Goal: Task Accomplishment & Management: Manage account settings

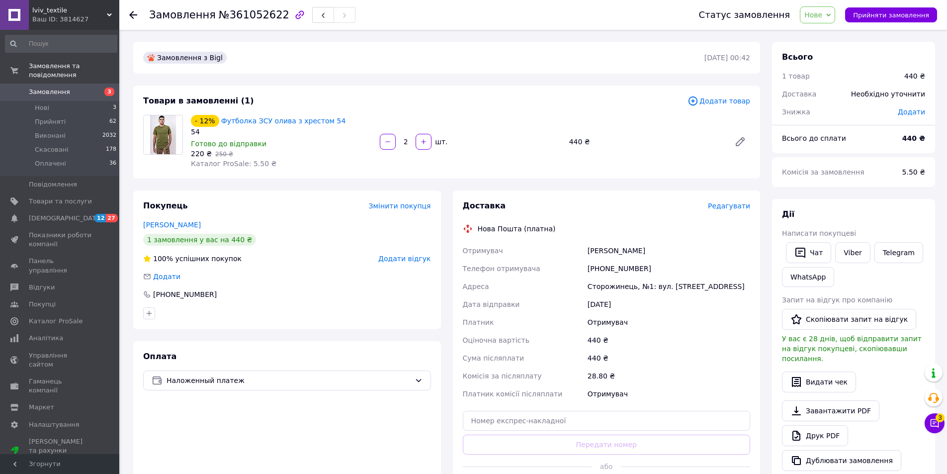
click at [937, 426] on icon at bounding box center [934, 423] width 8 height 8
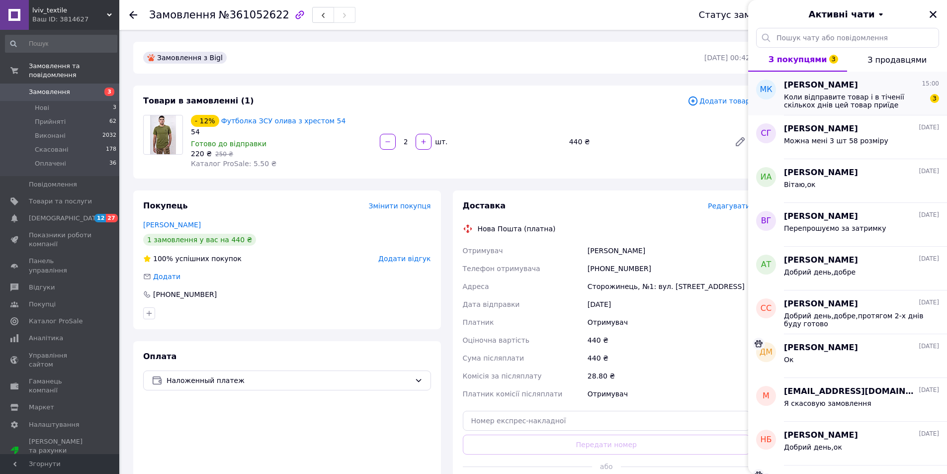
click at [886, 108] on span "Коли відправите товар і в тіченії скількох днів цей товар приїде" at bounding box center [854, 101] width 141 height 16
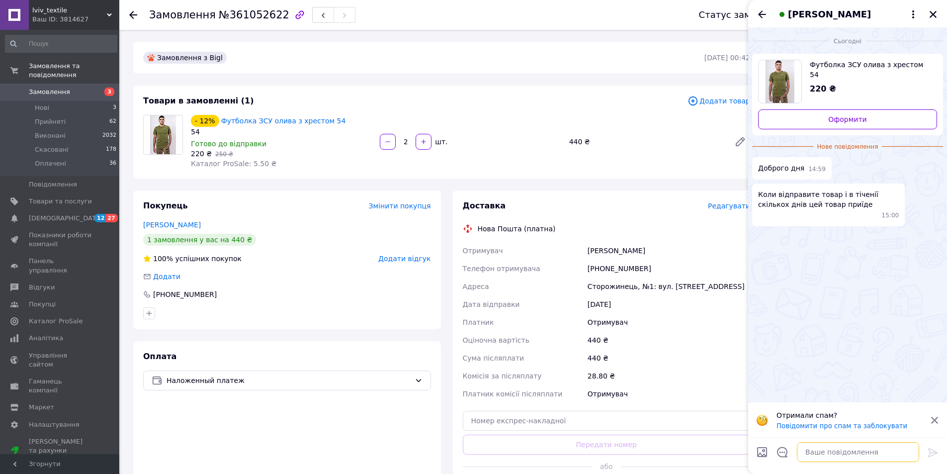
click at [861, 451] on textarea at bounding box center [858, 452] width 122 height 20
type textarea "Добрий день,протягом 2-х днів"
click at [928, 453] on icon at bounding box center [933, 452] width 12 height 12
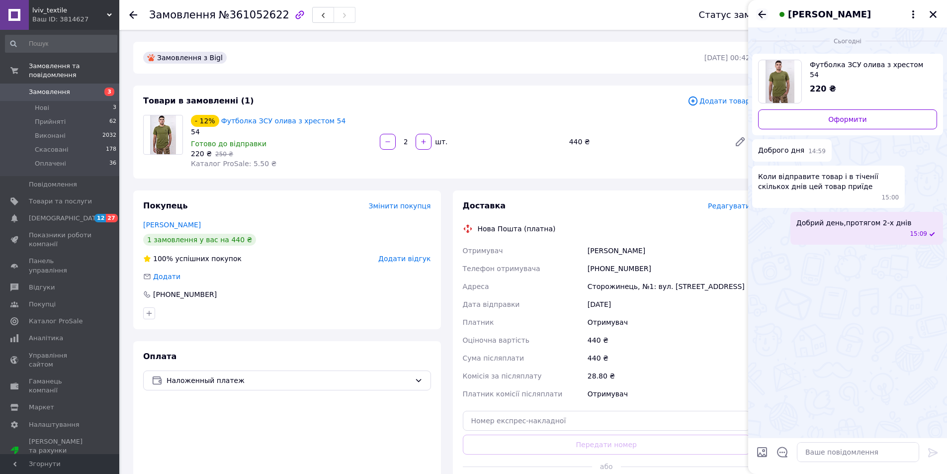
click at [765, 15] on icon "Назад" at bounding box center [762, 14] width 12 height 12
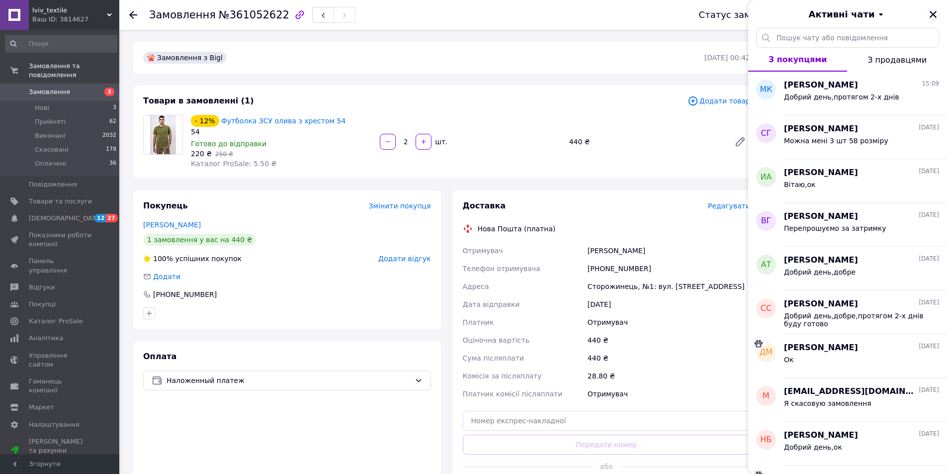
click at [934, 19] on button "Закрити" at bounding box center [933, 14] width 12 height 12
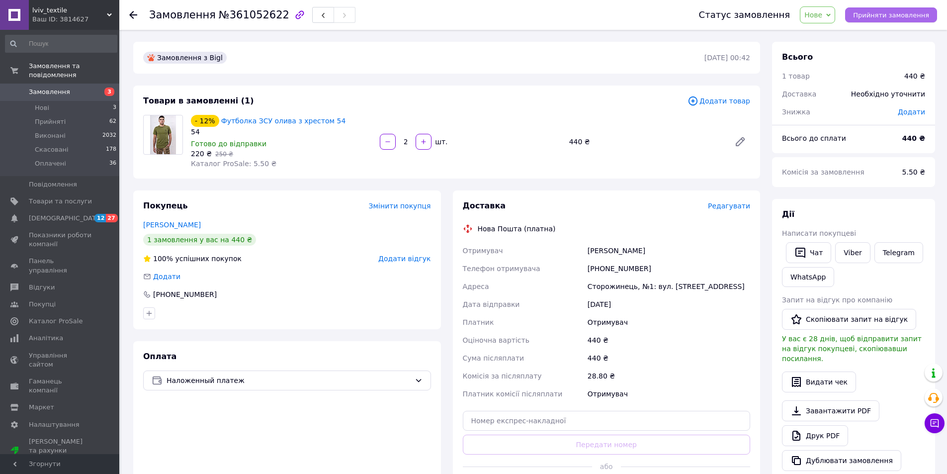
click at [867, 15] on span "Прийняти замовлення" at bounding box center [891, 14] width 76 height 7
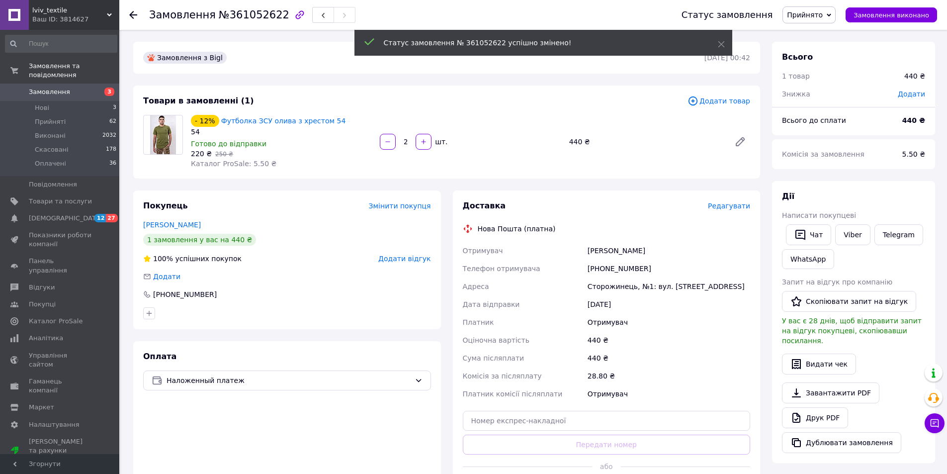
click at [883, 16] on span "Замовлення виконано" at bounding box center [891, 14] width 76 height 7
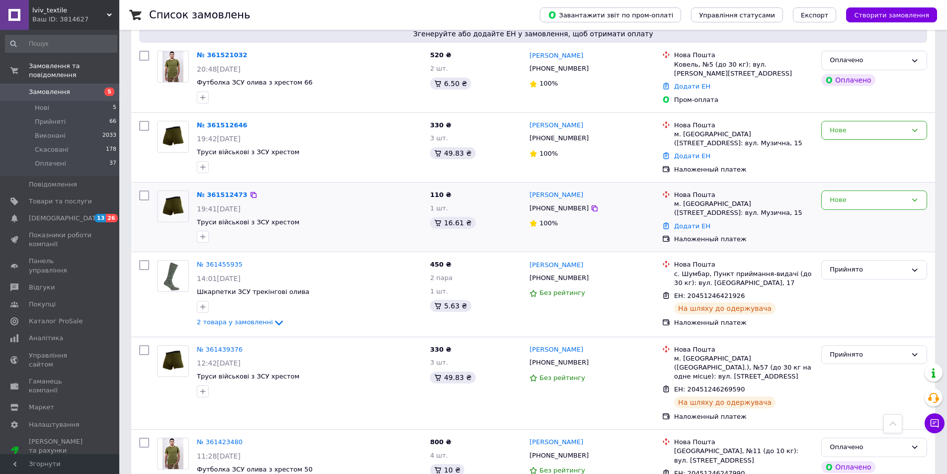
scroll to position [398, 0]
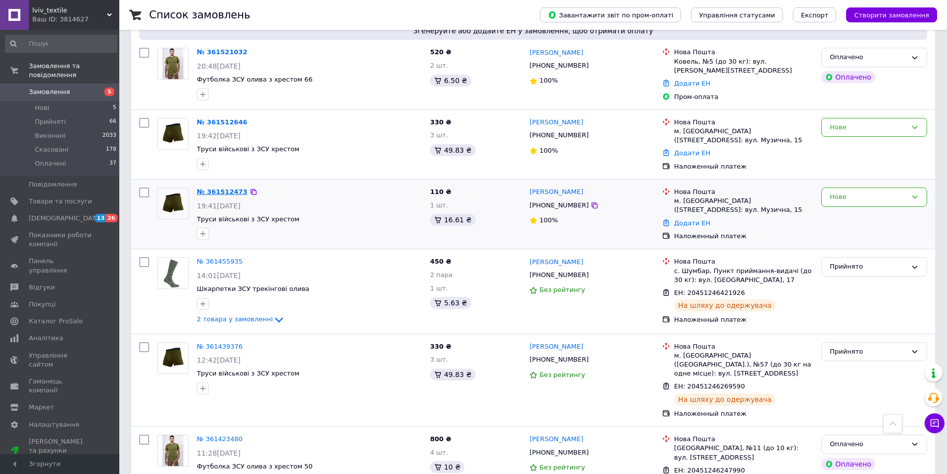
click at [222, 188] on link "№ 361512473" at bounding box center [222, 191] width 51 height 7
click at [223, 118] on link "№ 361512646" at bounding box center [222, 121] width 51 height 7
click at [871, 192] on div "Нове" at bounding box center [868, 197] width 77 height 10
click at [862, 227] on li "Виконано" at bounding box center [874, 236] width 105 height 18
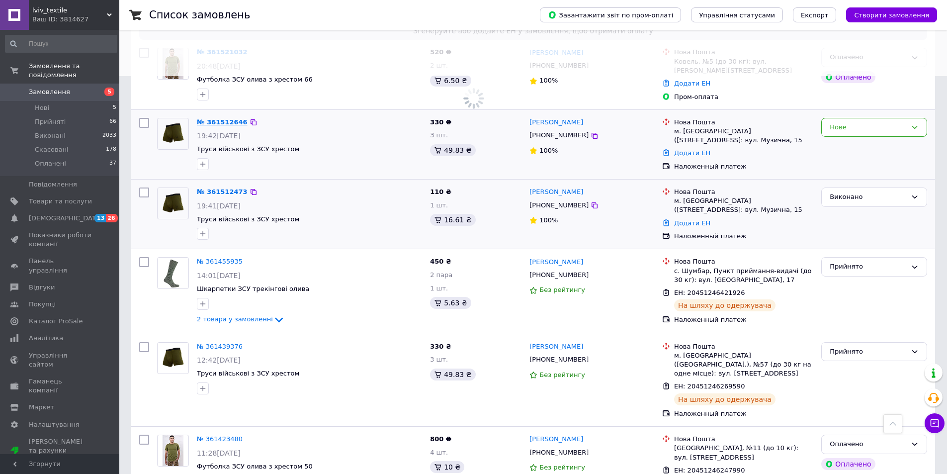
click at [216, 118] on link "№ 361512646" at bounding box center [222, 121] width 51 height 7
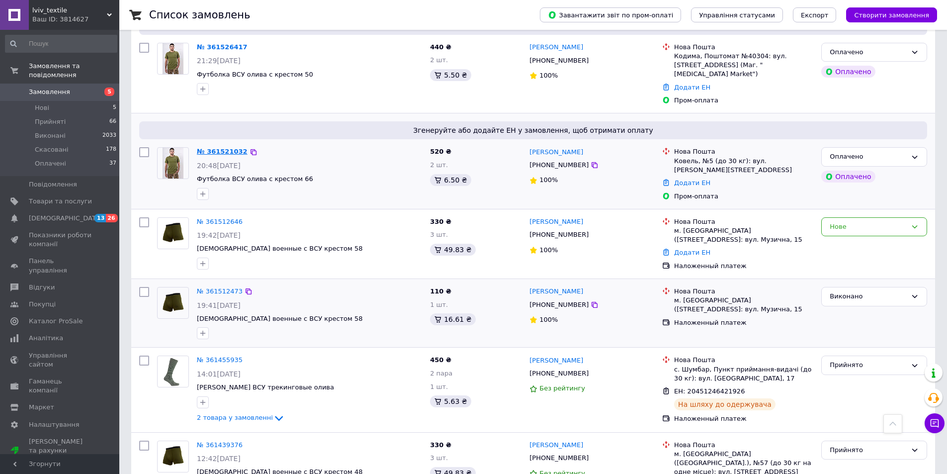
click at [233, 148] on link "№ 361521032" at bounding box center [222, 151] width 51 height 7
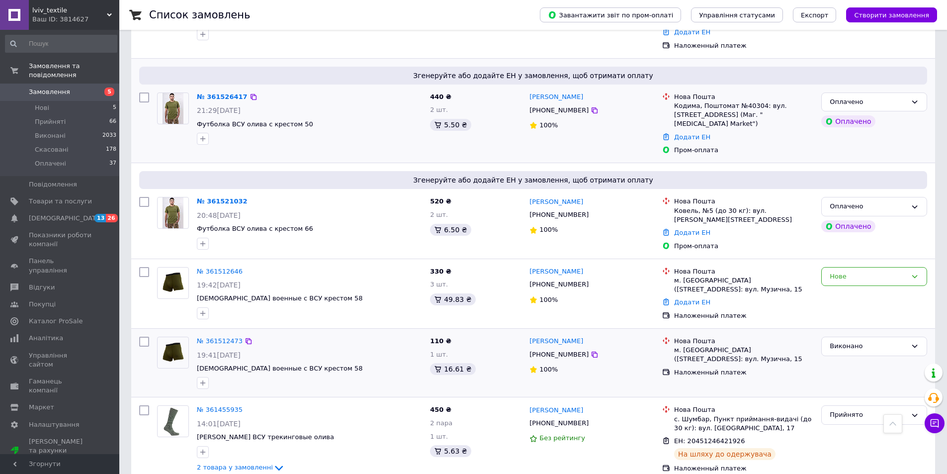
scroll to position [149, 0]
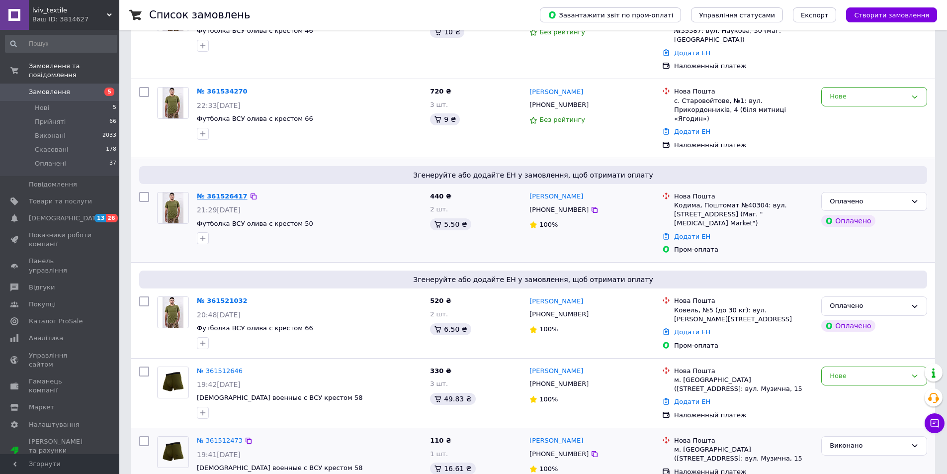
click at [227, 192] on link "№ 361526417" at bounding box center [222, 195] width 51 height 7
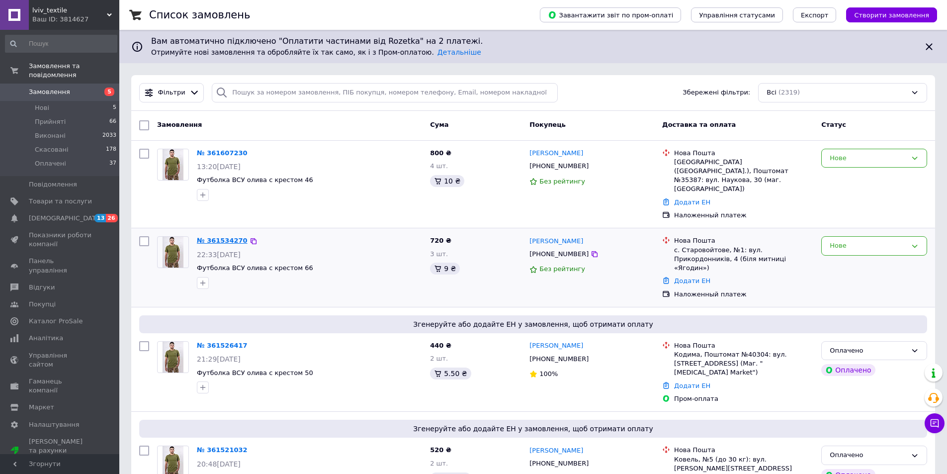
click at [212, 237] on link "№ 361534270" at bounding box center [222, 240] width 51 height 7
click at [224, 152] on link "№ 361607230" at bounding box center [222, 152] width 51 height 7
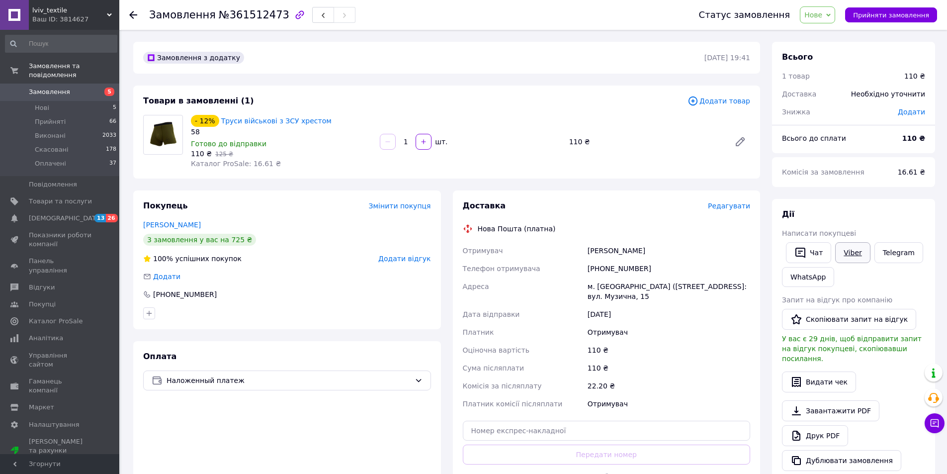
click at [846, 255] on link "Viber" at bounding box center [852, 252] width 35 height 21
click at [899, 13] on span "Прийняти замовлення" at bounding box center [891, 14] width 76 height 7
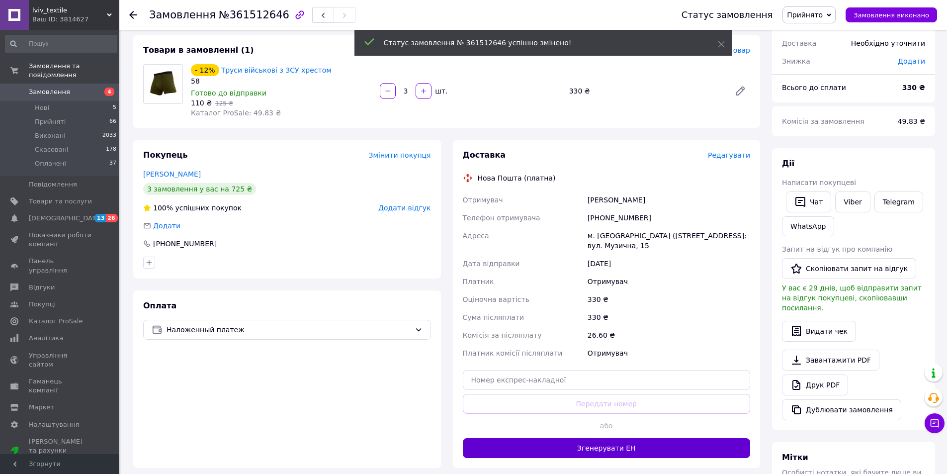
scroll to position [99, 0]
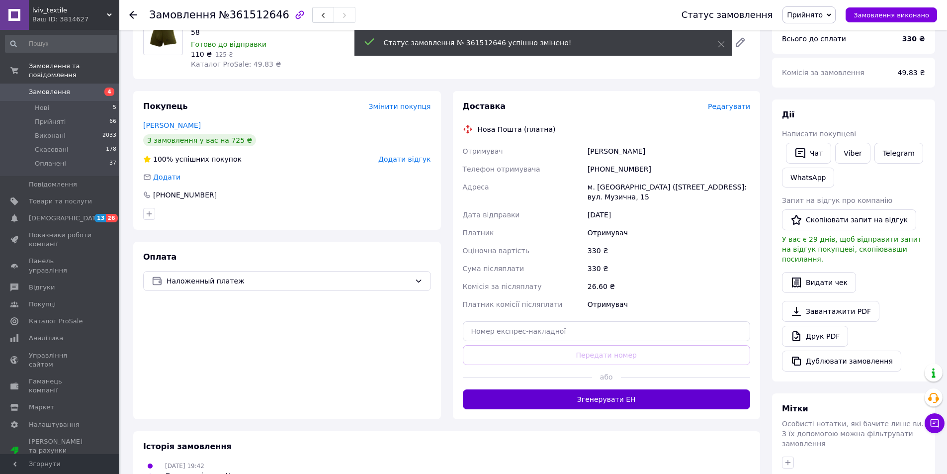
click at [639, 396] on button "Згенерувати ЕН" at bounding box center [607, 399] width 288 height 20
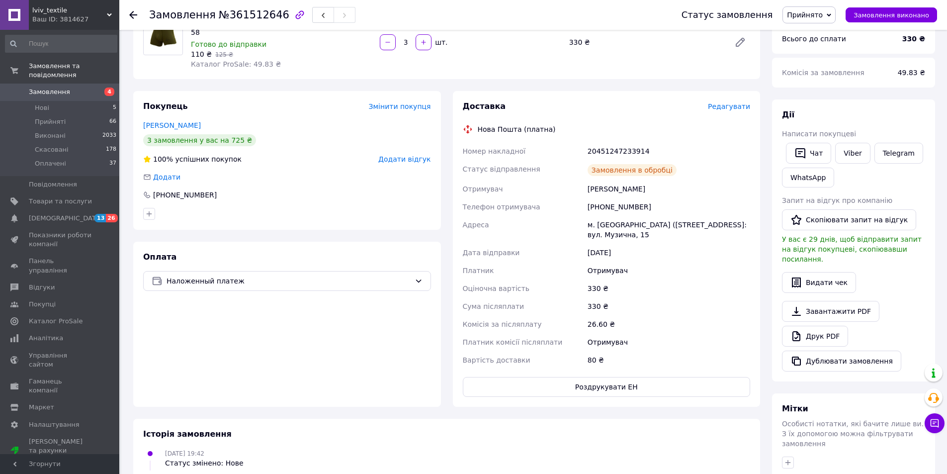
click at [624, 150] on div "20451247233914" at bounding box center [669, 151] width 167 height 18
copy div "20451247233914"
click at [177, 123] on link "Тарас Мицко" at bounding box center [172, 125] width 58 height 8
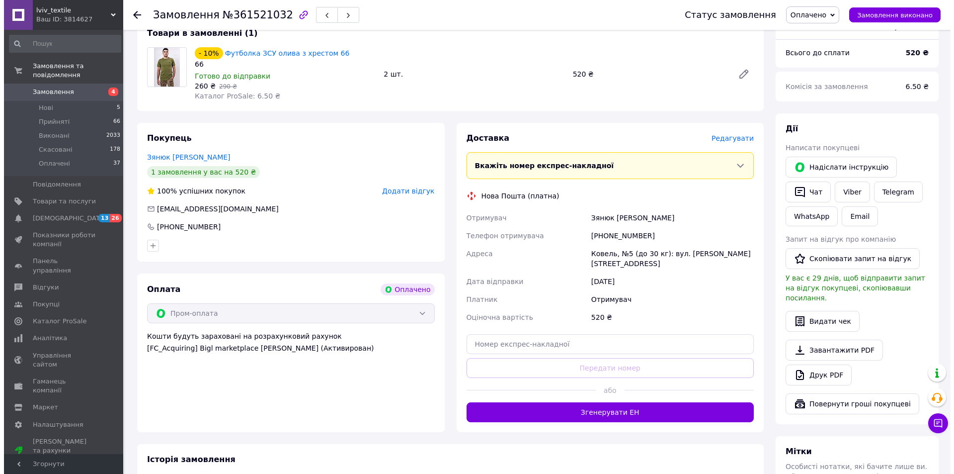
scroll to position [99, 0]
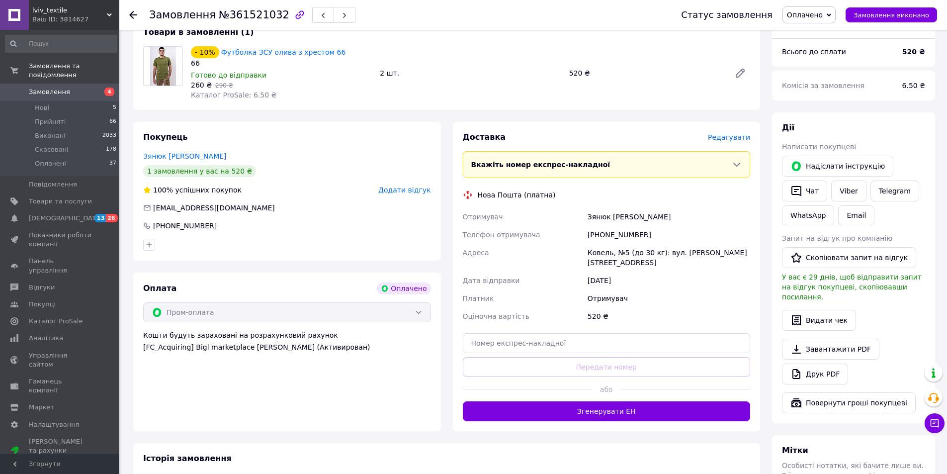
click at [718, 133] on span "Редагувати" at bounding box center [729, 137] width 42 height 8
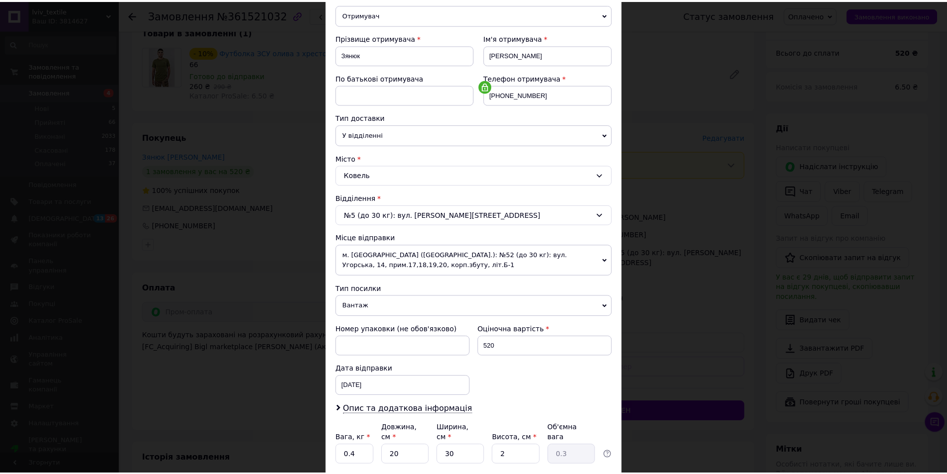
scroll to position [196, 0]
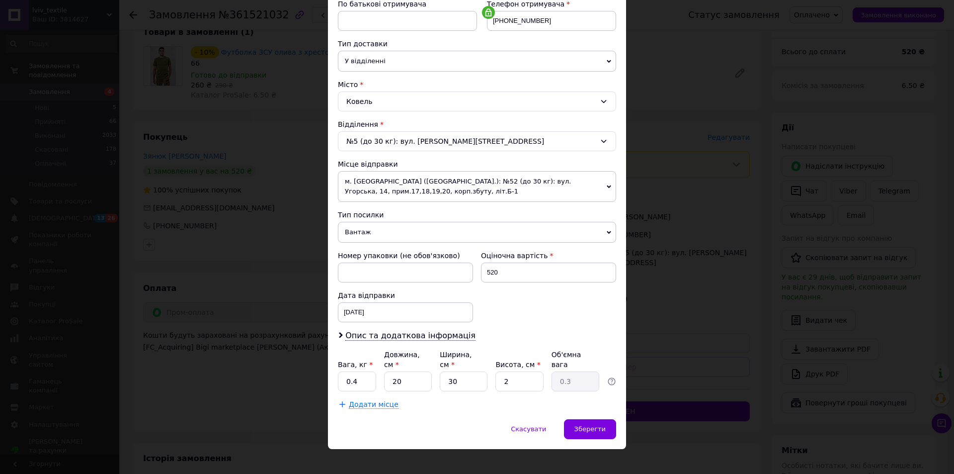
click at [671, 346] on div "× Редагування доставки Спосіб доставки Нова Пошта (платна) Платник Отримувач Ві…" at bounding box center [477, 237] width 954 height 474
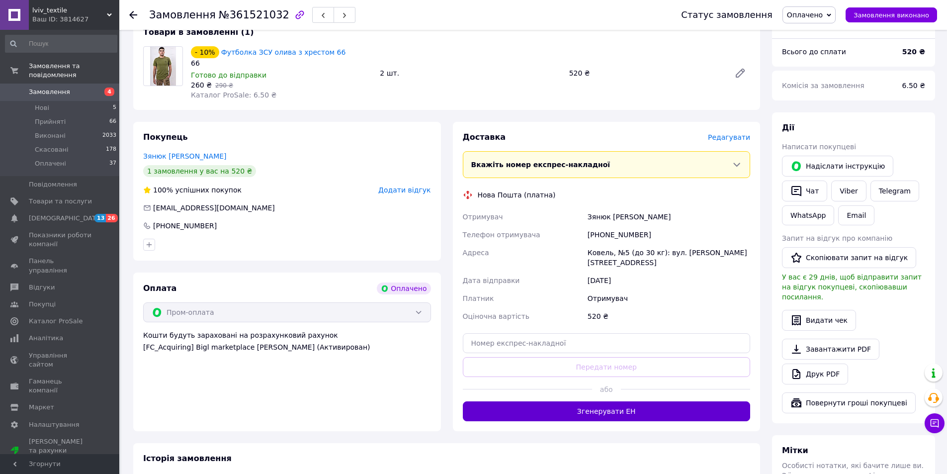
click at [638, 401] on button "Згенерувати ЕН" at bounding box center [607, 411] width 288 height 20
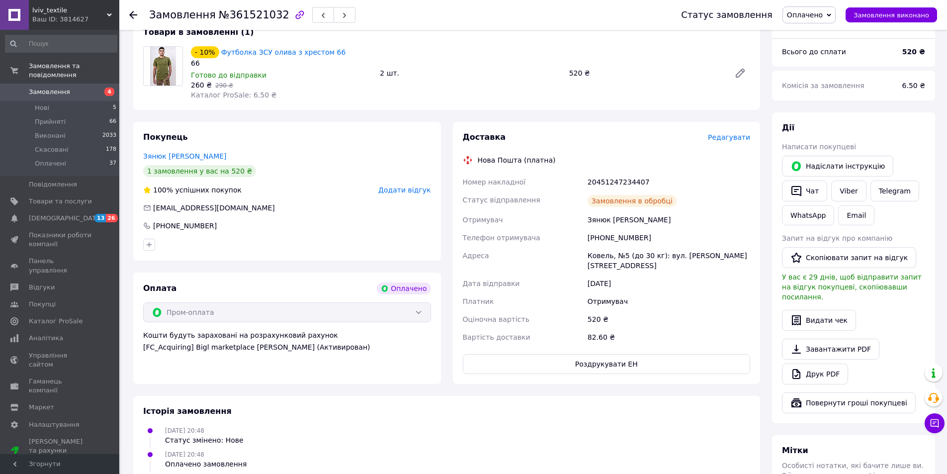
click at [629, 179] on div "20451247234407" at bounding box center [669, 182] width 167 height 18
copy div "20451247234407"
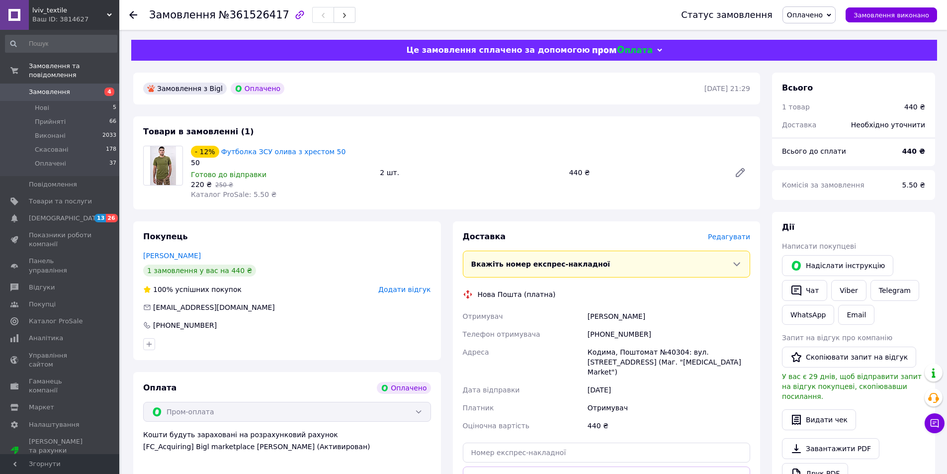
click at [599, 352] on div "Кодима, Поштомат №40304: вул. [STREET_ADDRESS] (Маг. "[MEDICAL_DATA] Market")" at bounding box center [669, 362] width 167 height 38
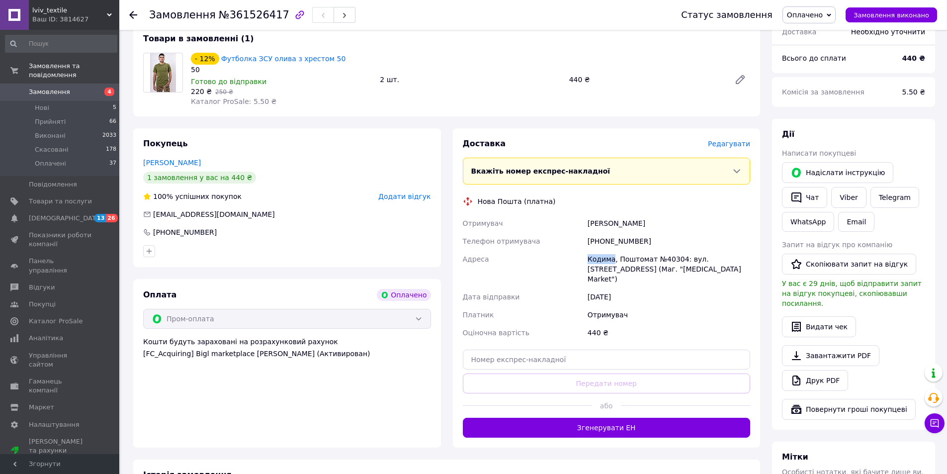
scroll to position [50, 0]
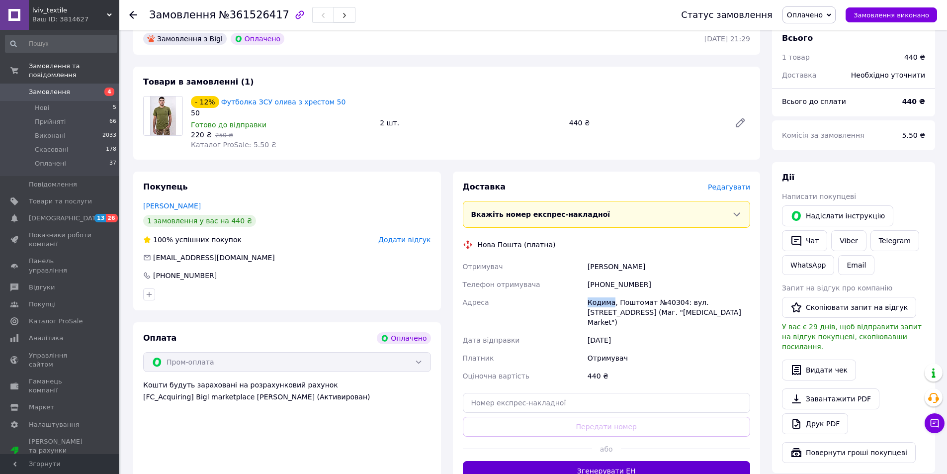
click at [651, 461] on button "Згенерувати ЕН" at bounding box center [607, 471] width 288 height 20
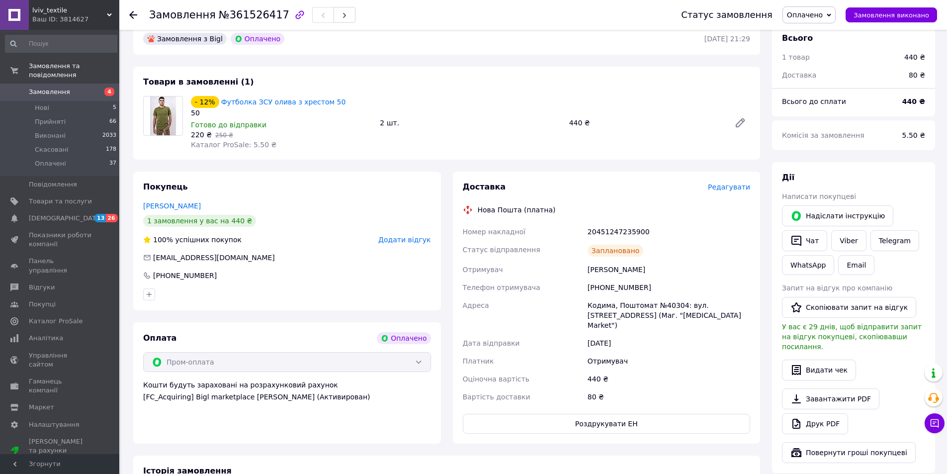
click at [624, 230] on div "20451247235900" at bounding box center [669, 232] width 167 height 18
copy div "20451247235900"
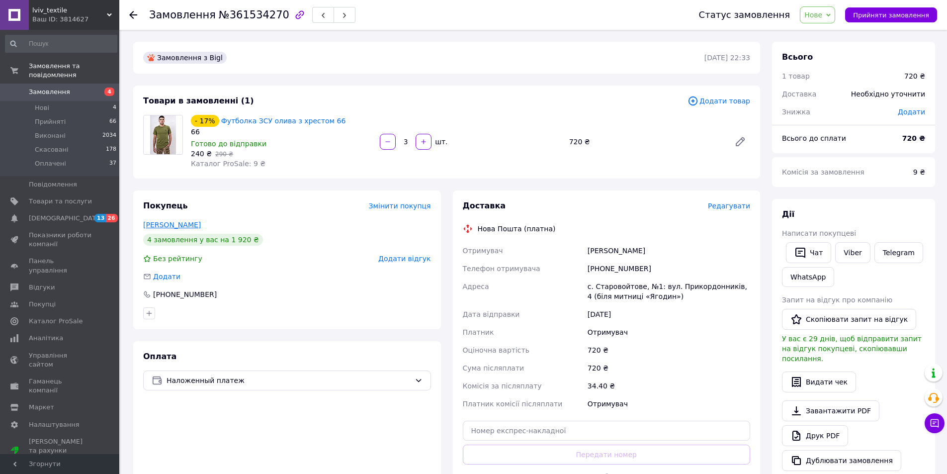
click at [182, 221] on link "Янковський Василь" at bounding box center [172, 225] width 58 height 8
click at [892, 9] on button "Прийняти замовлення" at bounding box center [891, 14] width 92 height 15
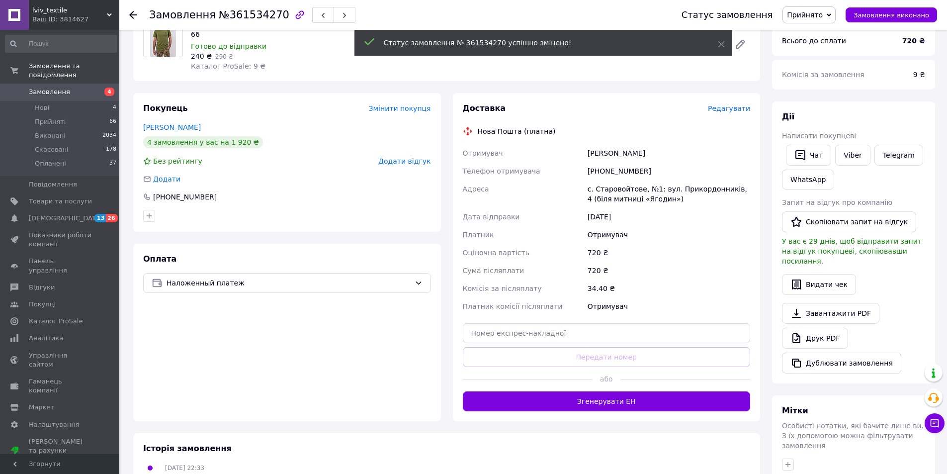
scroll to position [99, 0]
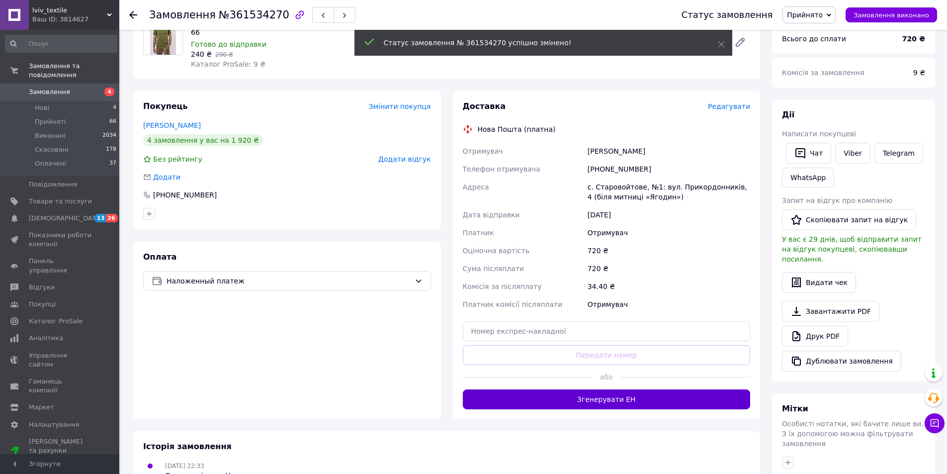
click at [623, 402] on button "Згенерувати ЕН" at bounding box center [607, 399] width 288 height 20
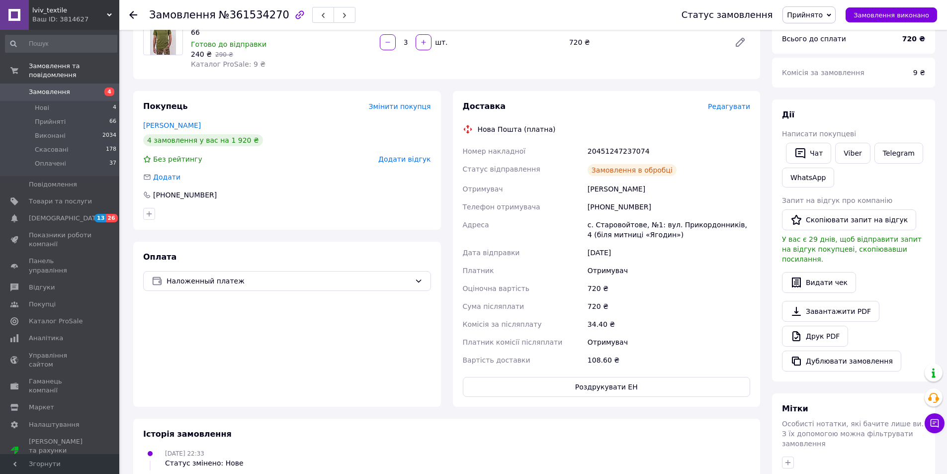
click at [622, 149] on div "20451247237074" at bounding box center [669, 151] width 167 height 18
copy div "20451247237074"
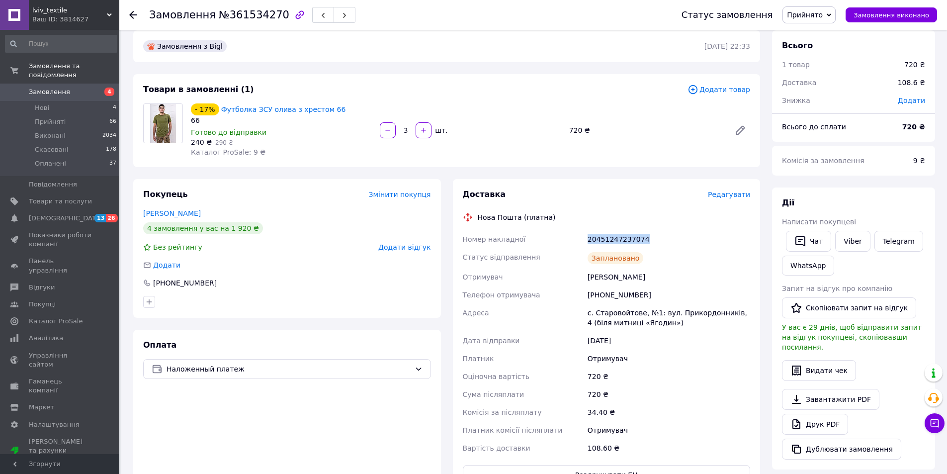
scroll to position [0, 0]
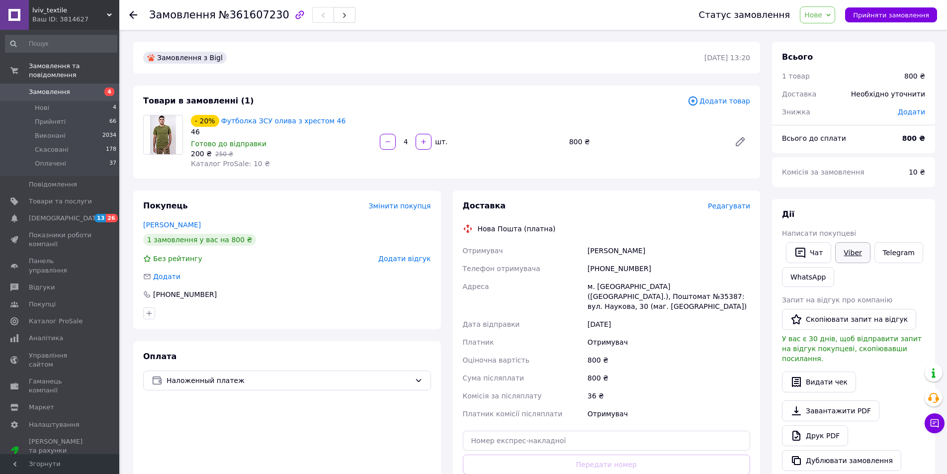
click at [860, 254] on link "Viber" at bounding box center [852, 252] width 35 height 21
click at [855, 246] on link "Viber" at bounding box center [852, 252] width 35 height 21
click at [891, 18] on span "Прийняти замовлення" at bounding box center [891, 14] width 76 height 7
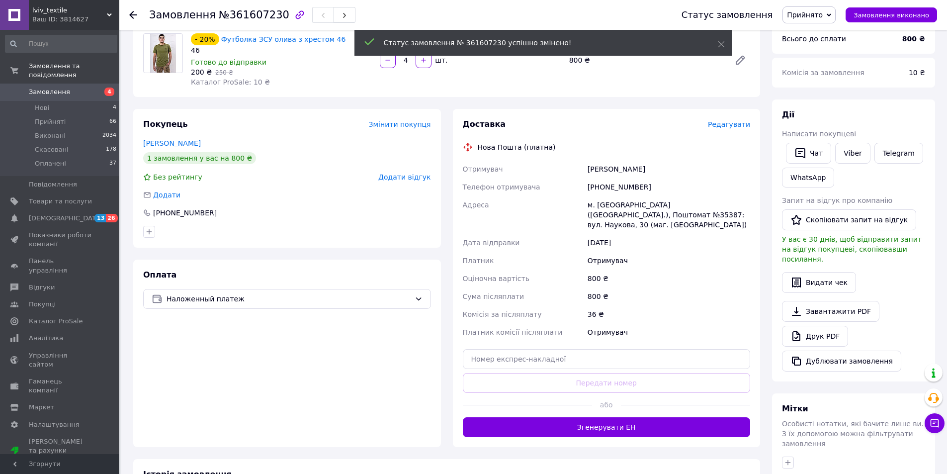
scroll to position [99, 0]
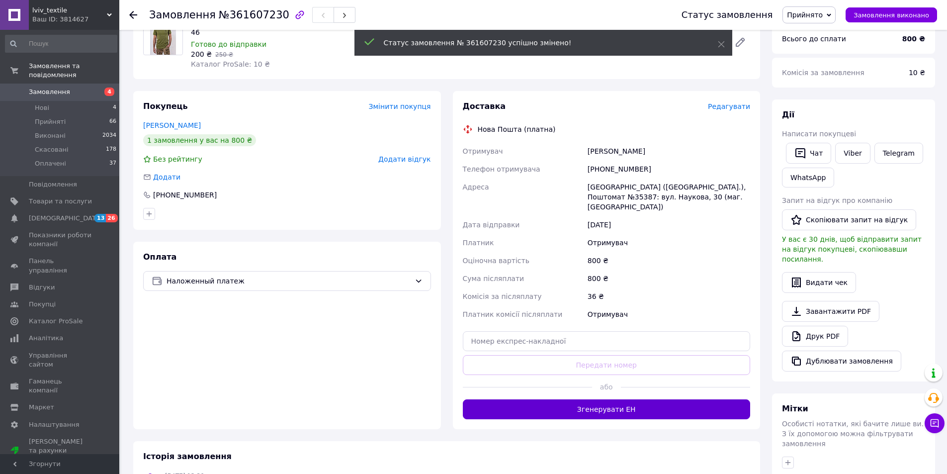
click at [641, 408] on button "Згенерувати ЕН" at bounding box center [607, 409] width 288 height 20
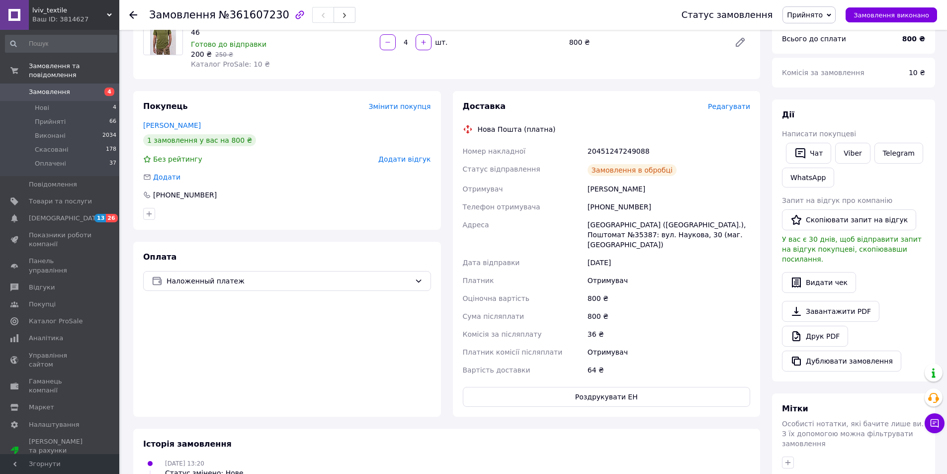
click at [624, 149] on div "20451247249088" at bounding box center [669, 151] width 167 height 18
copy div "20451247249088"
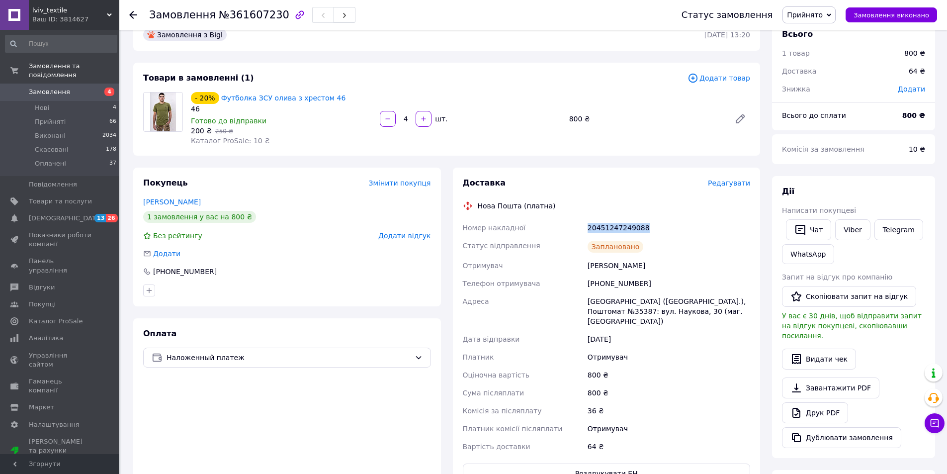
scroll to position [0, 0]
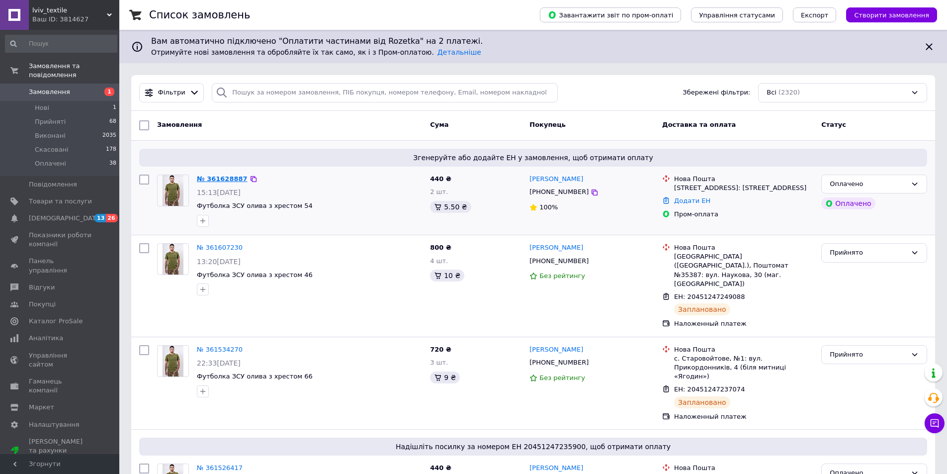
click at [218, 182] on link "№ 361628887" at bounding box center [222, 178] width 51 height 7
click at [943, 421] on button "Чат з покупцем 1" at bounding box center [935, 423] width 20 height 20
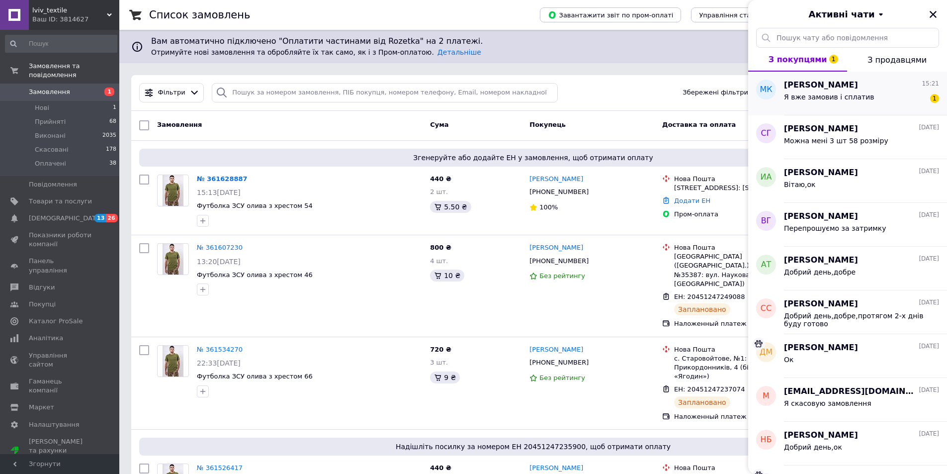
click at [851, 87] on span "Максим Кондрашкін" at bounding box center [821, 85] width 74 height 11
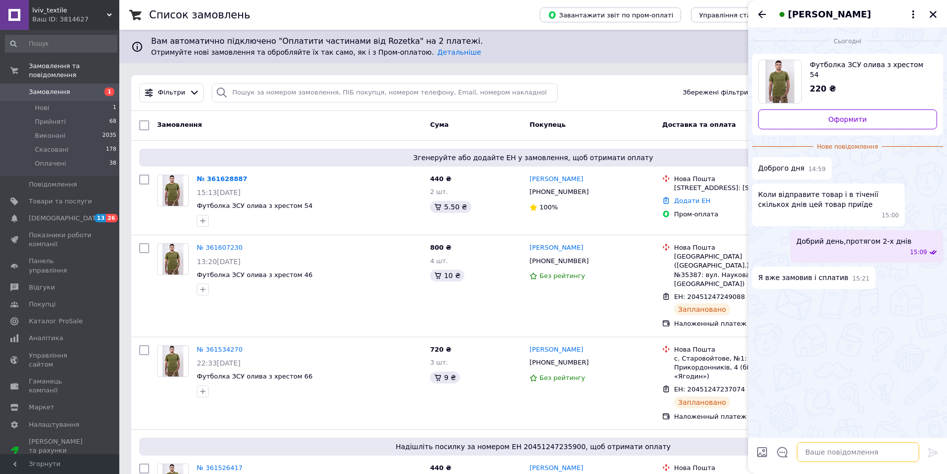
click at [842, 457] on textarea at bounding box center [858, 452] width 122 height 20
type textarea "т"
click at [797, 450] on textarea "Так вже бачу" at bounding box center [848, 452] width 142 height 20
type textarea "Так,вже бачу"
click at [938, 450] on icon at bounding box center [933, 452] width 12 height 12
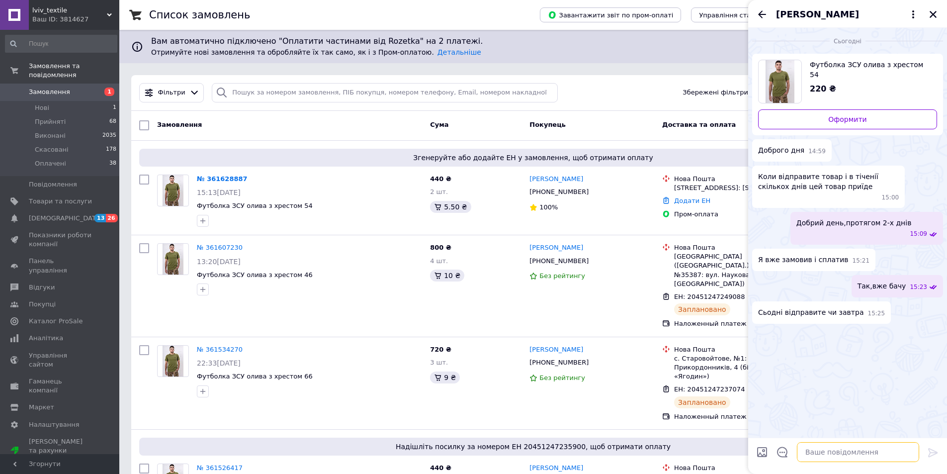
click at [831, 459] on textarea at bounding box center [858, 452] width 122 height 20
type textarea "Думаю сьогодні встигнемо"
click at [935, 450] on icon at bounding box center [933, 452] width 12 height 12
click at [936, 17] on icon "Закрити" at bounding box center [932, 14] width 7 height 7
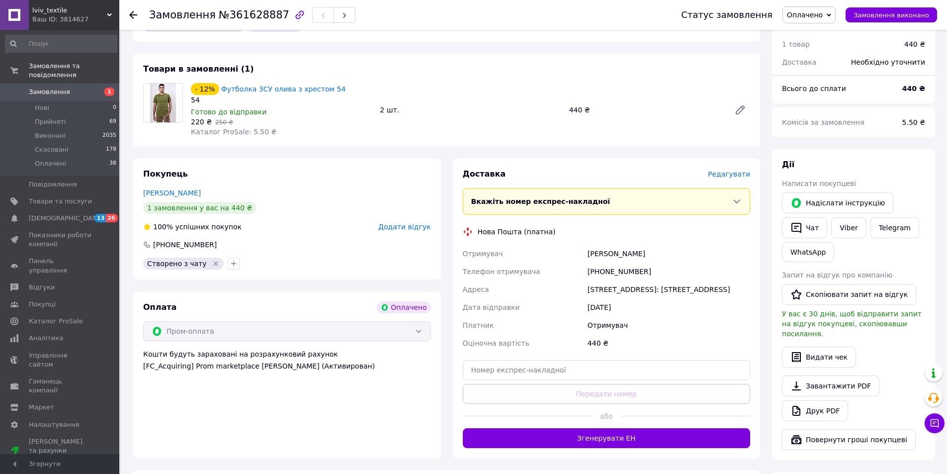
scroll to position [99, 0]
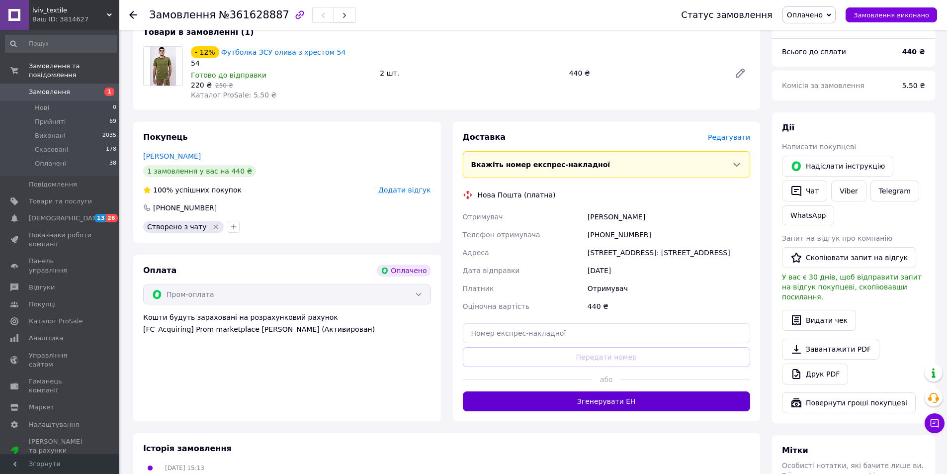
click at [663, 399] on button "Згенерувати ЕН" at bounding box center [607, 401] width 288 height 20
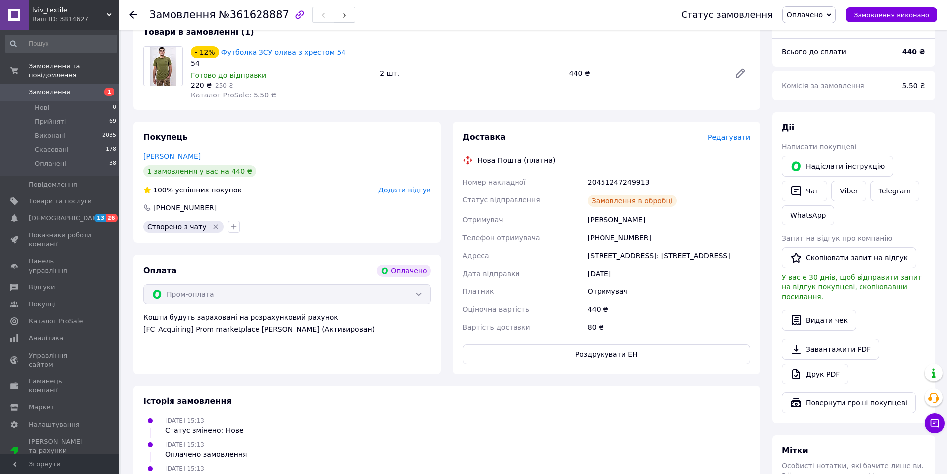
click at [623, 178] on div "20451247249913" at bounding box center [669, 182] width 167 height 18
copy div "20451247249913"
